Goal: Find specific fact: Find contact information

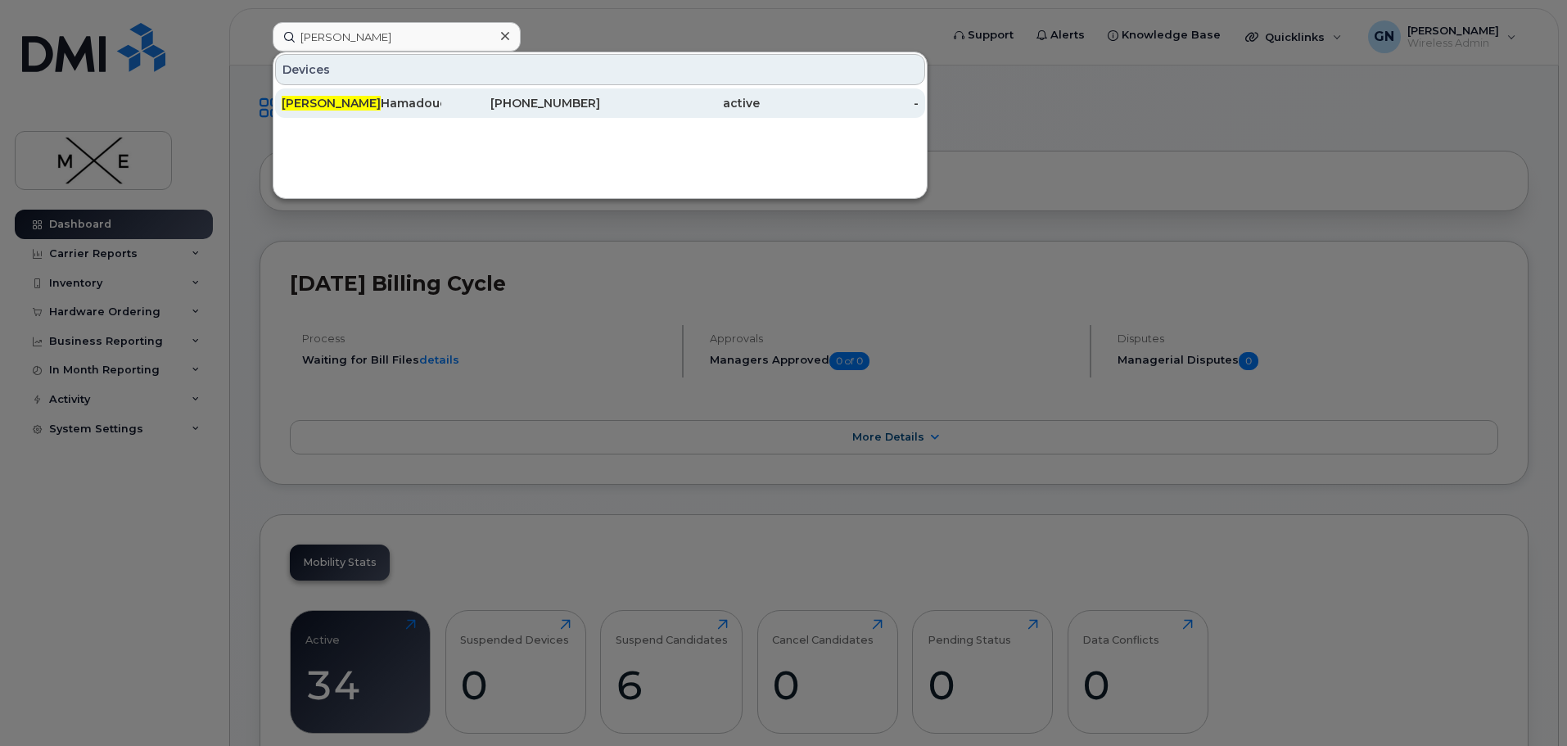
type input "[PERSON_NAME]"
click at [357, 106] on div "[PERSON_NAME]" at bounding box center [362, 103] width 160 height 16
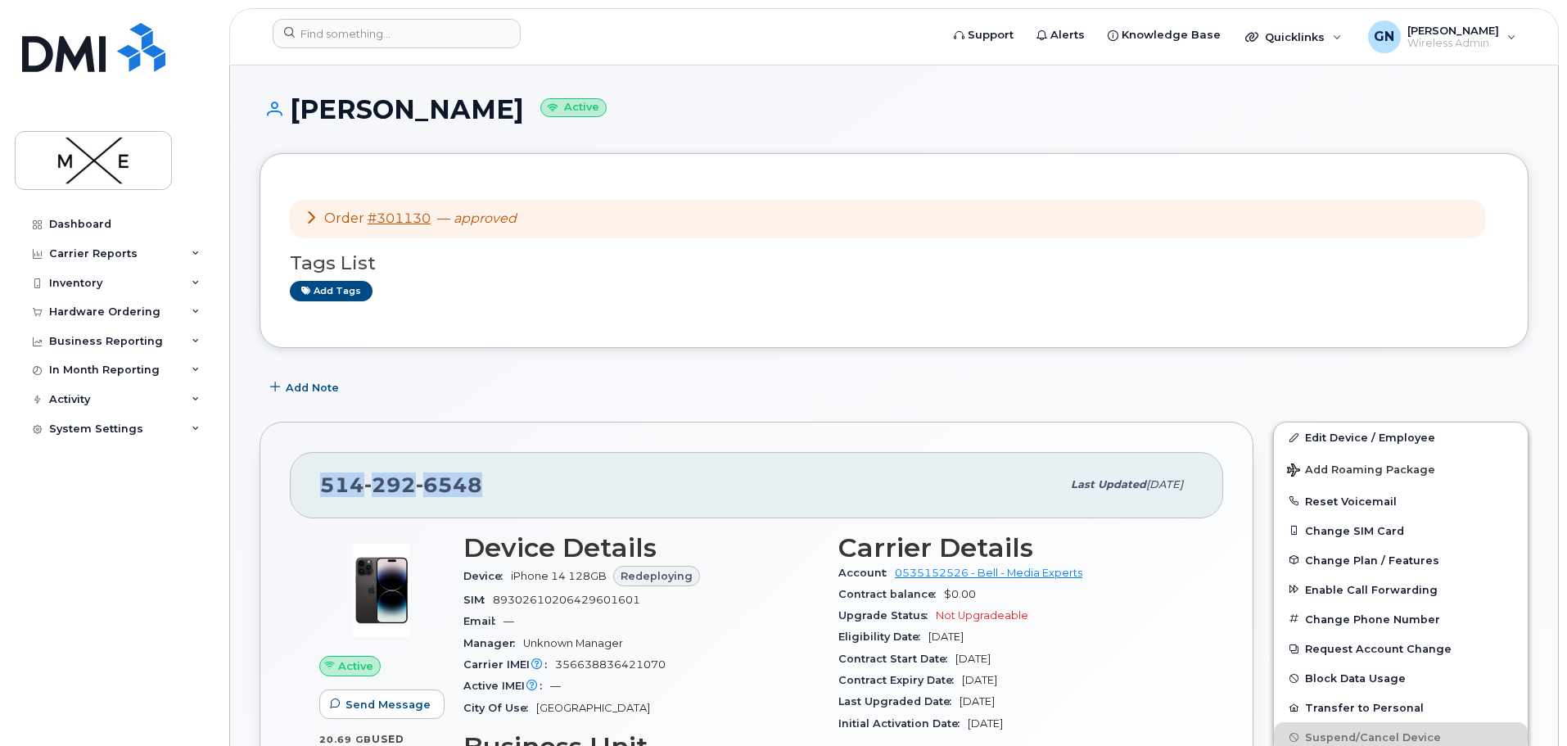
drag, startPoint x: 480, startPoint y: 486, endPoint x: 324, endPoint y: 475, distance: 156.0
click at [324, 476] on div "514 292 6548" at bounding box center [690, 485] width 741 height 34
copy span "514 292 6548"
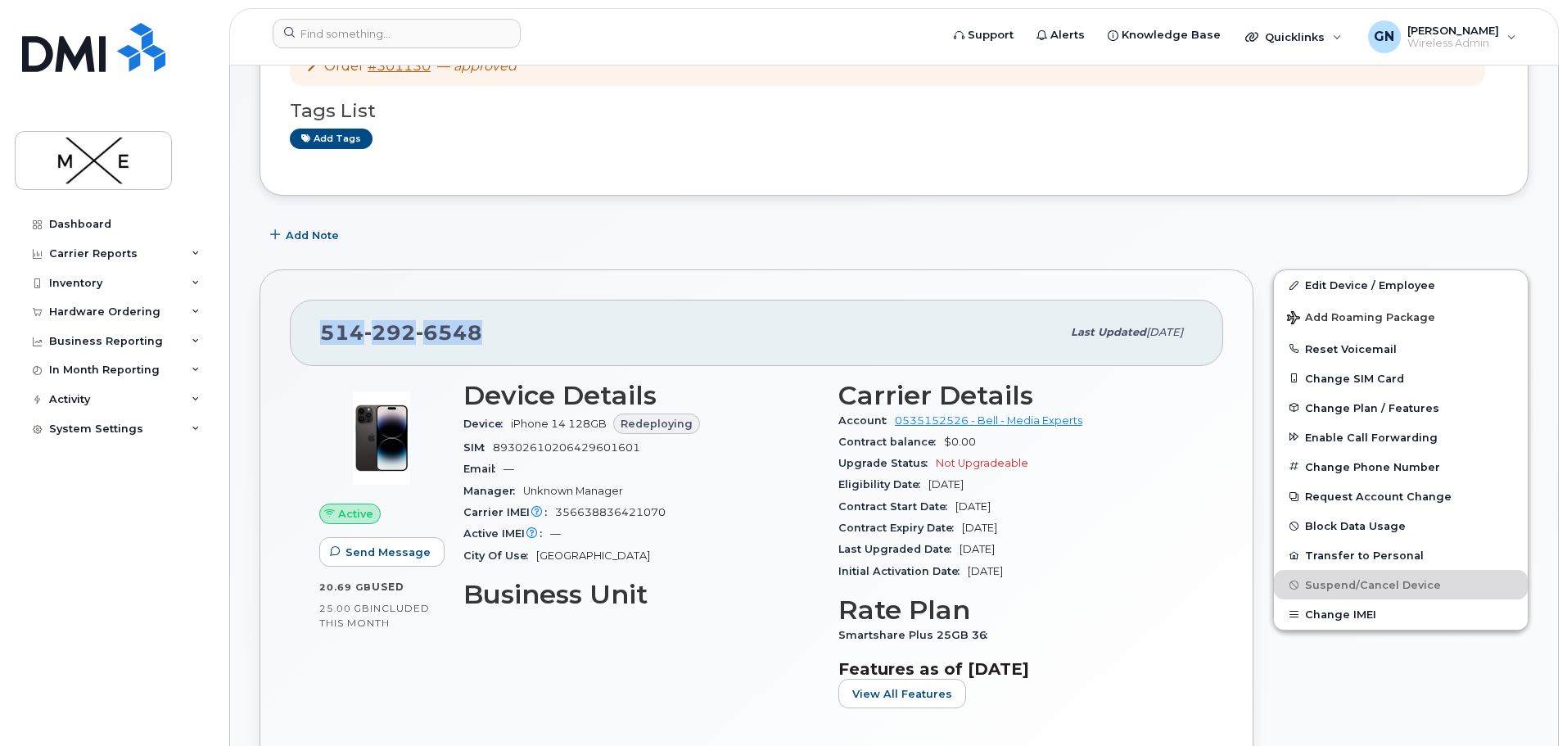
scroll to position [164, 0]
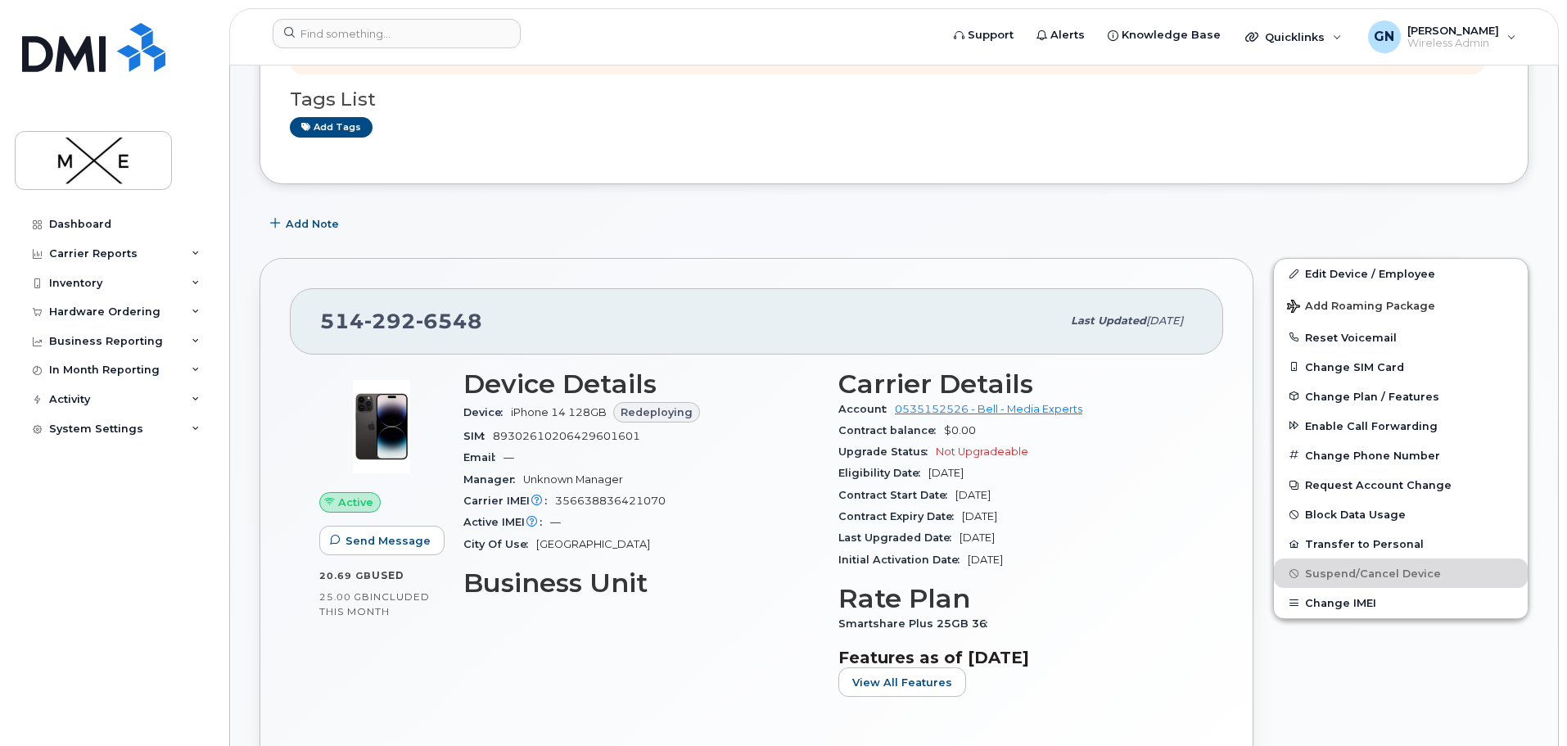
click at [572, 438] on span "89302610206429601601" at bounding box center [566, 436] width 147 height 12
copy span "89302610206429601601"
